Goal: Browse casually: Explore the website without a specific task or goal

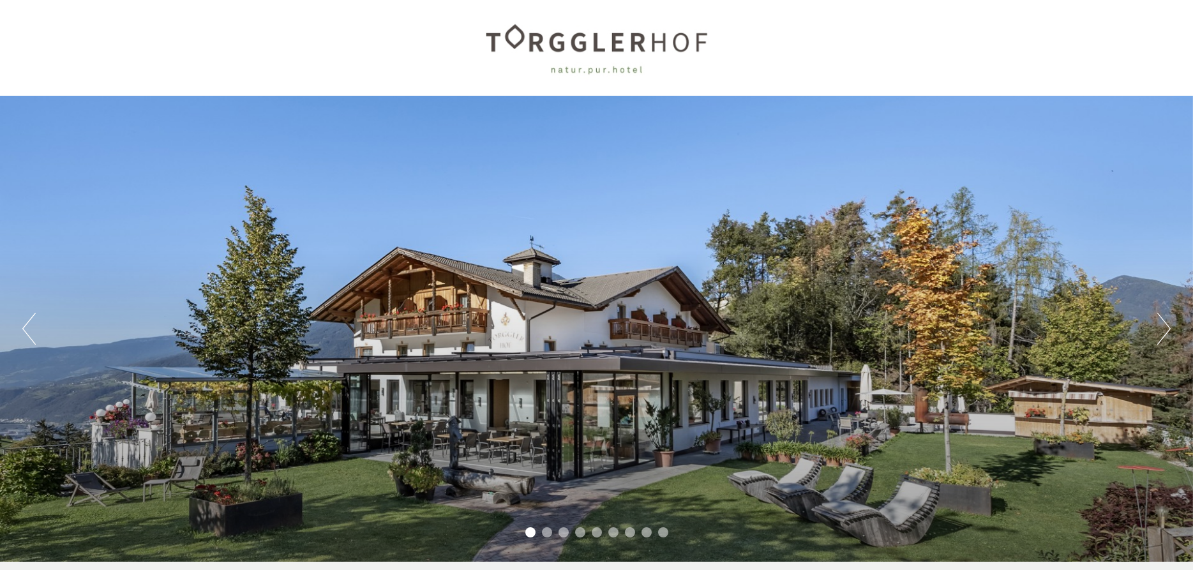
click at [1158, 326] on button "Next" at bounding box center [1164, 329] width 13 height 32
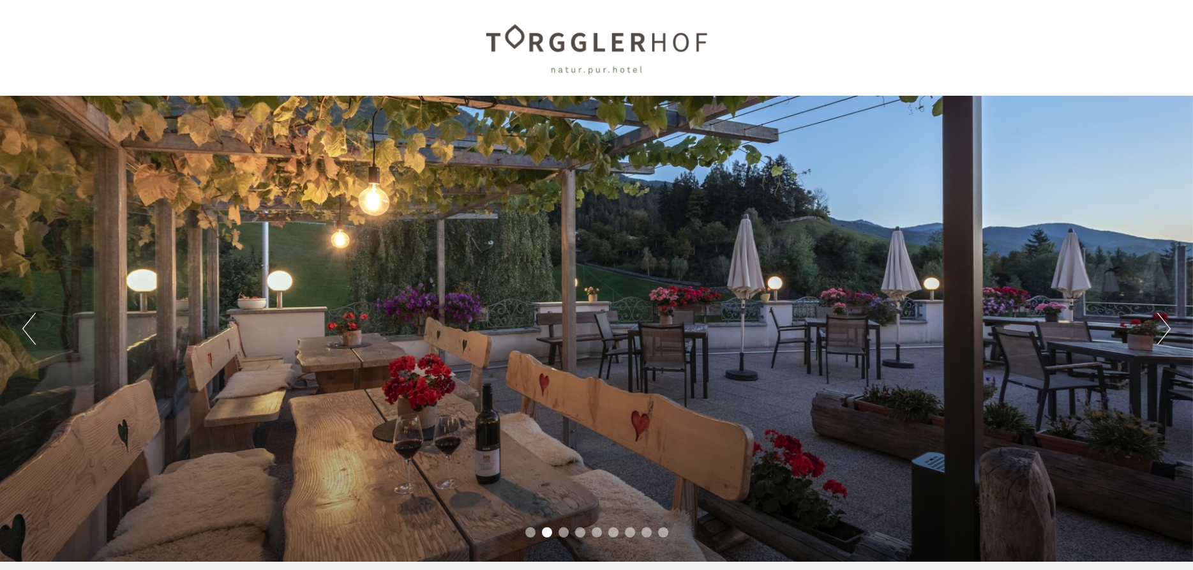
click at [1158, 326] on button "Next" at bounding box center [1164, 329] width 13 height 32
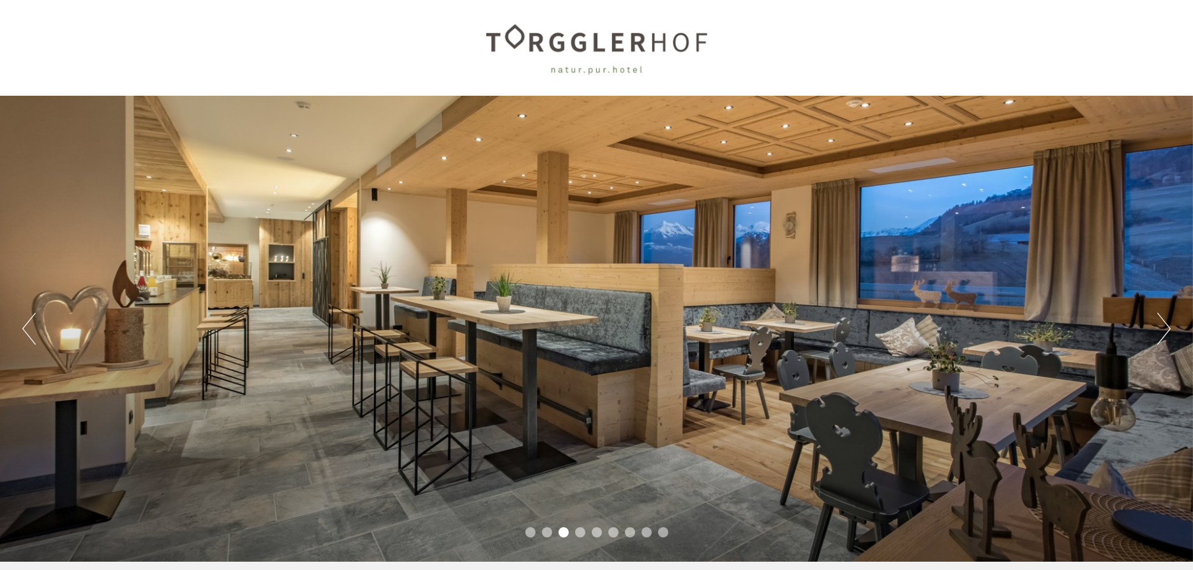
click at [1158, 326] on button "Next" at bounding box center [1164, 329] width 13 height 32
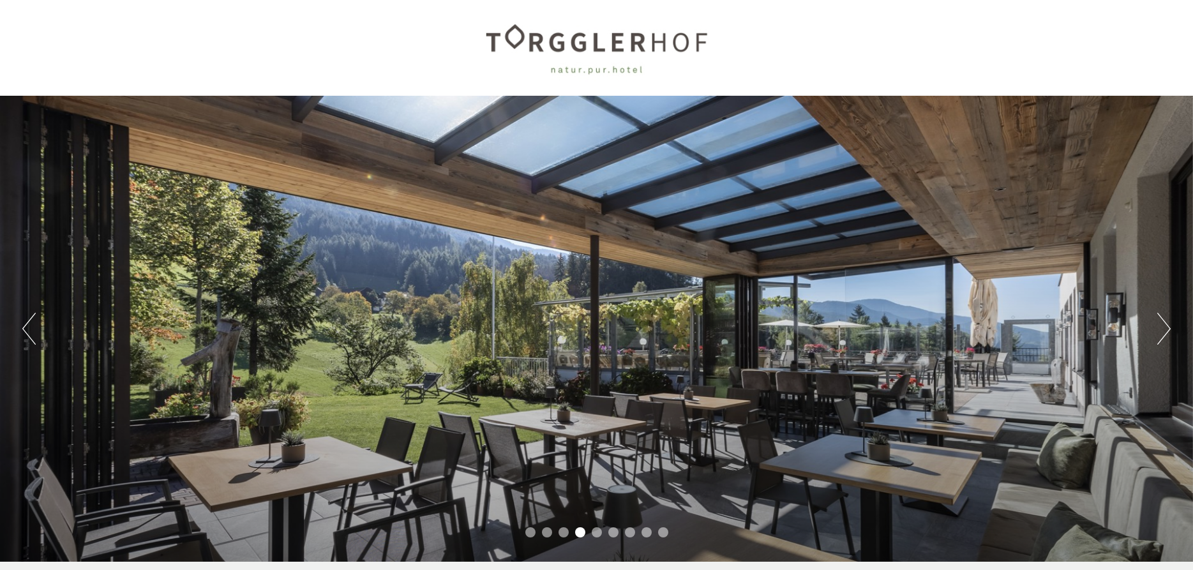
click at [1158, 326] on button "Next" at bounding box center [1164, 329] width 13 height 32
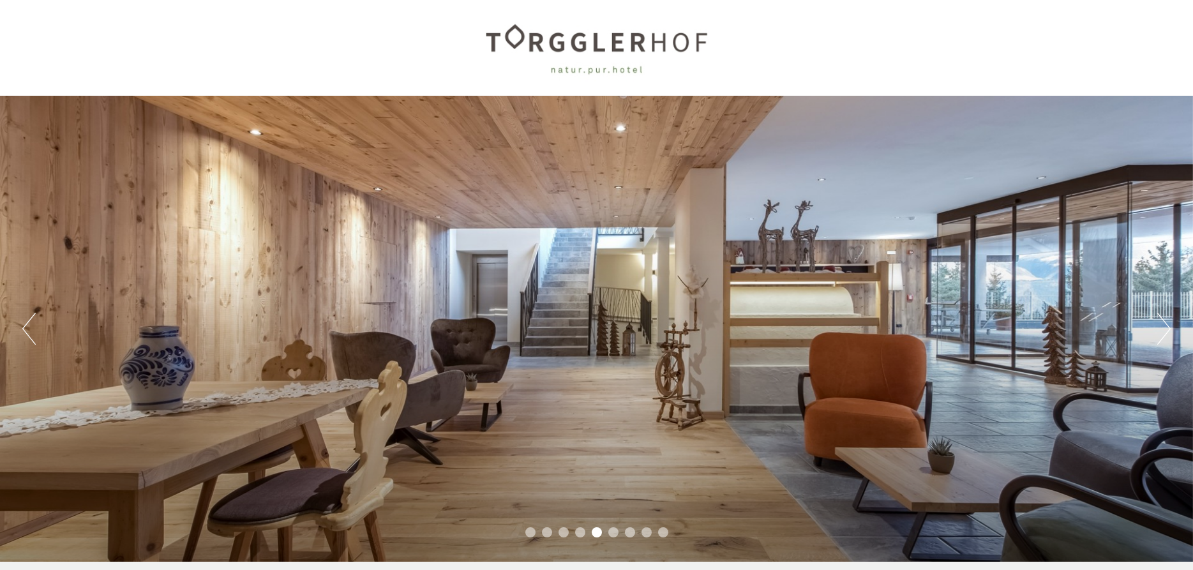
click at [1158, 326] on button "Next" at bounding box center [1164, 329] width 13 height 32
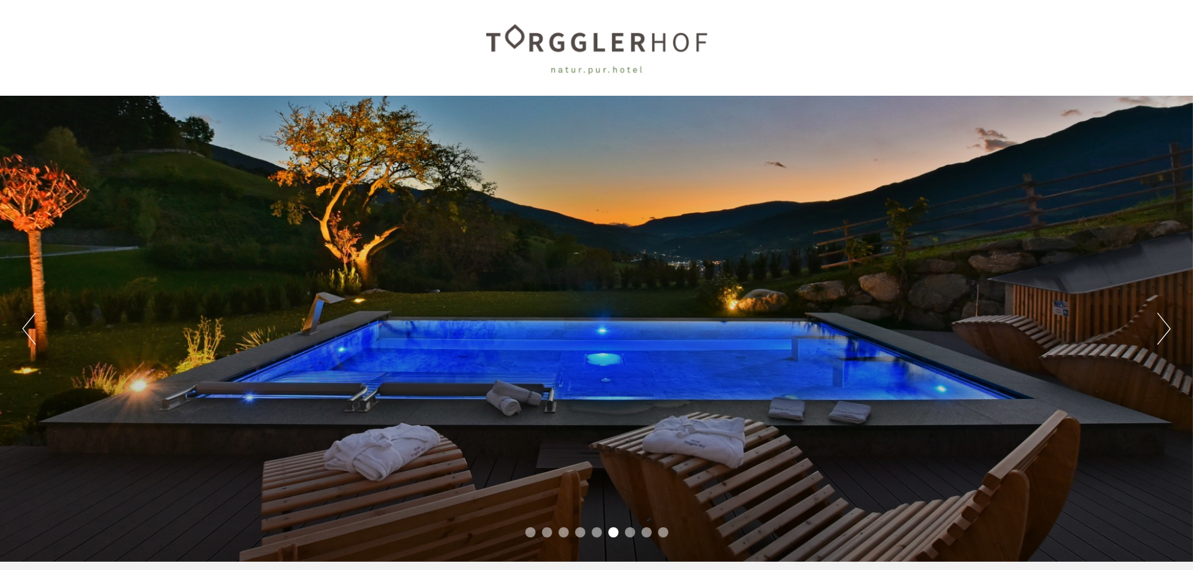
click at [1158, 326] on button "Next" at bounding box center [1164, 329] width 13 height 32
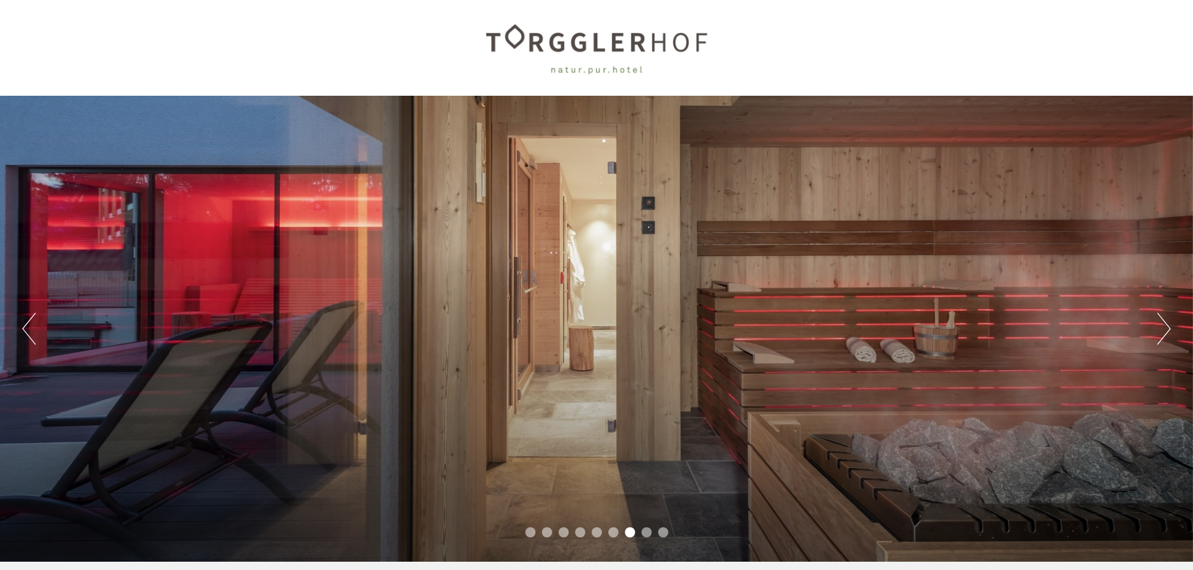
click at [1158, 326] on button "Next" at bounding box center [1164, 329] width 13 height 32
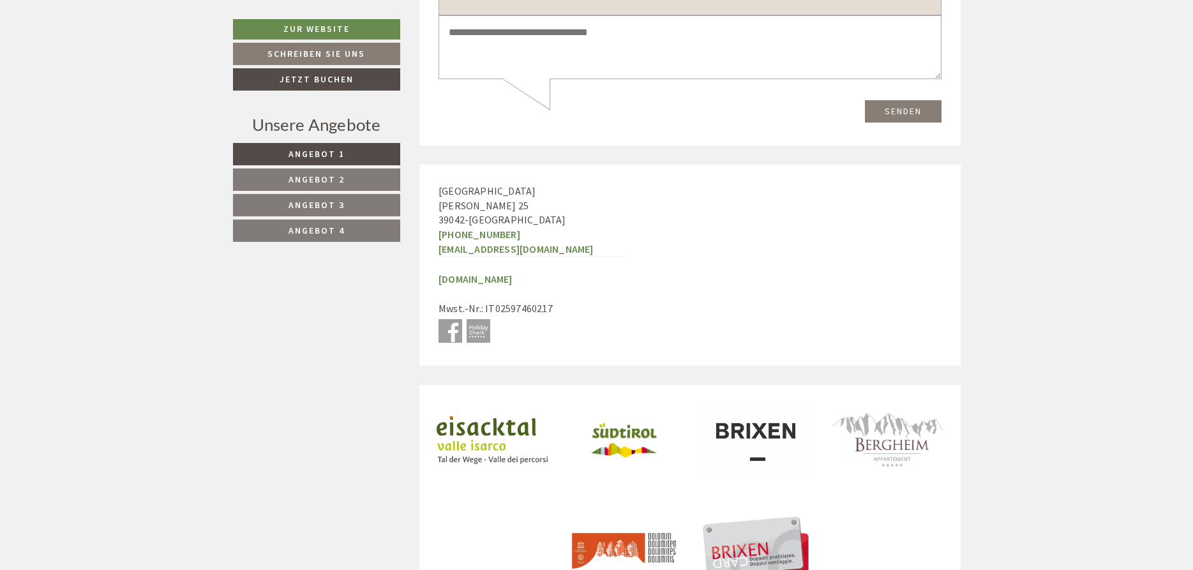
scroll to position [4930, 0]
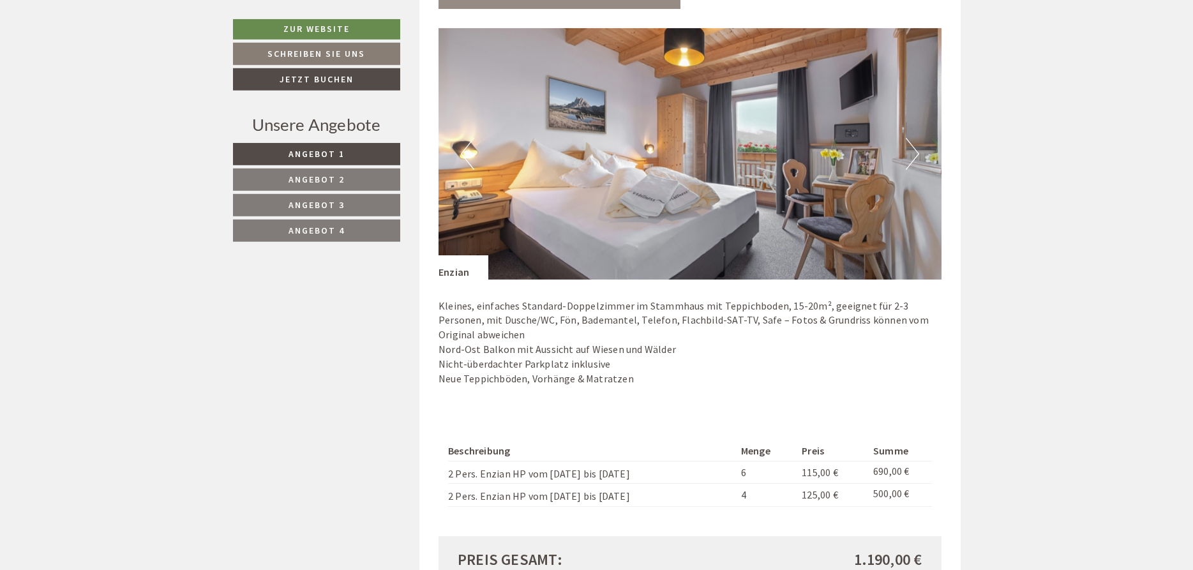
scroll to position [977, 0]
